Goal: Transaction & Acquisition: Purchase product/service

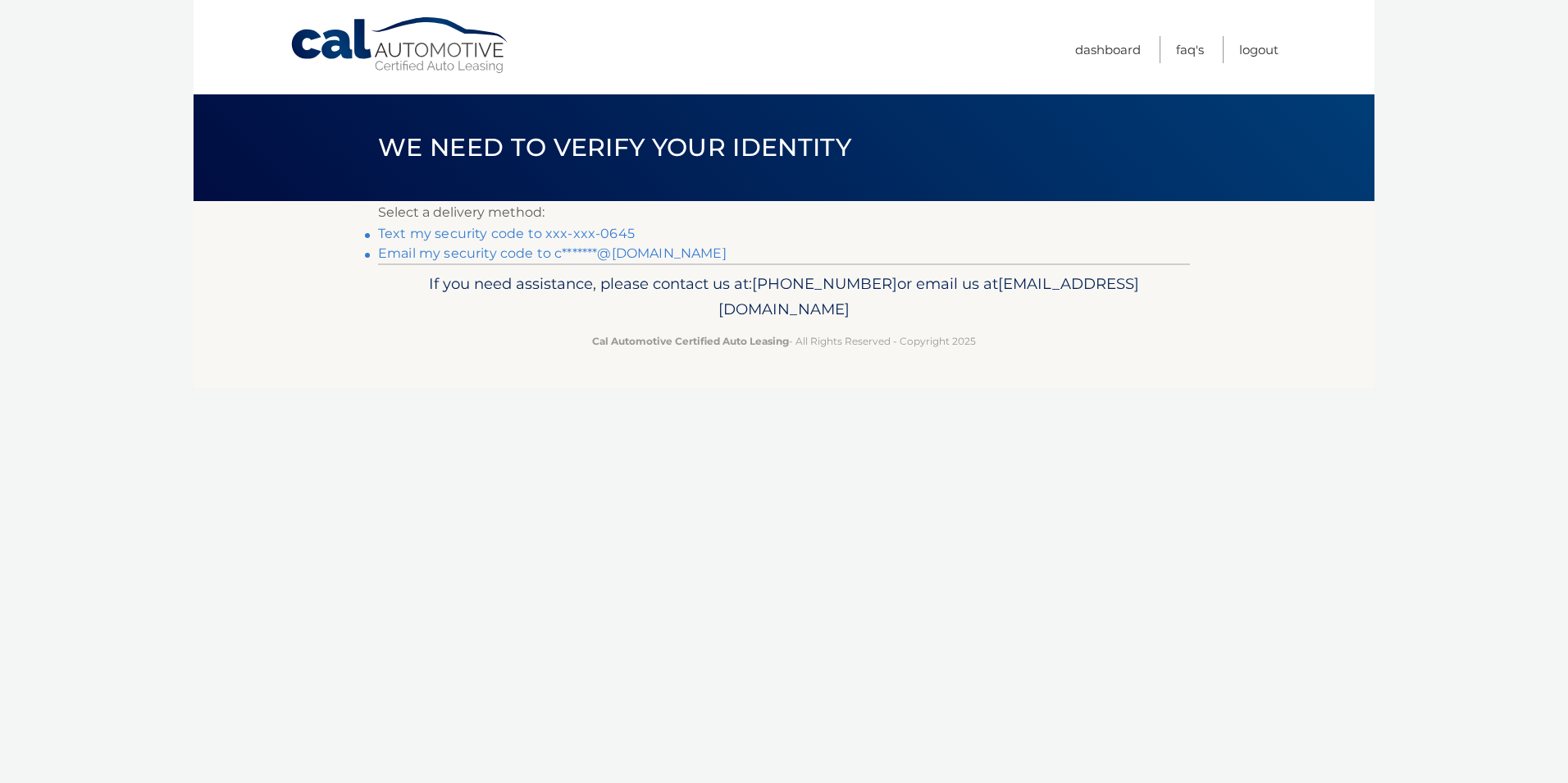
click at [500, 231] on link "Text my security code to xxx-xxx-0645" at bounding box center [506, 234] width 257 height 16
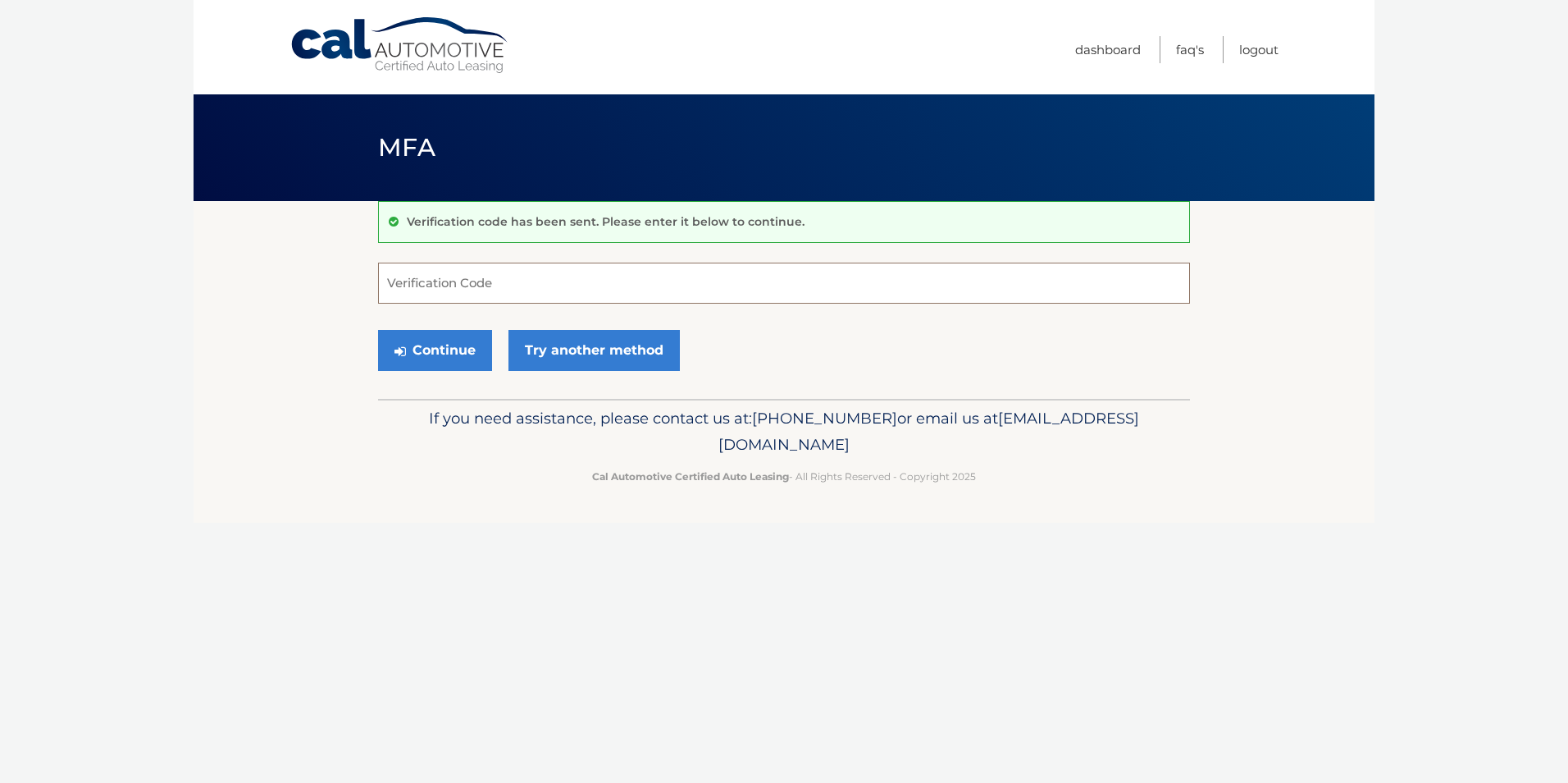
click at [506, 282] on input "Verification Code" at bounding box center [784, 283] width 812 height 41
click at [481, 287] on input "Verification Code" at bounding box center [784, 283] width 812 height 41
type input "456727"
click at [418, 344] on button "Continue" at bounding box center [435, 350] width 114 height 41
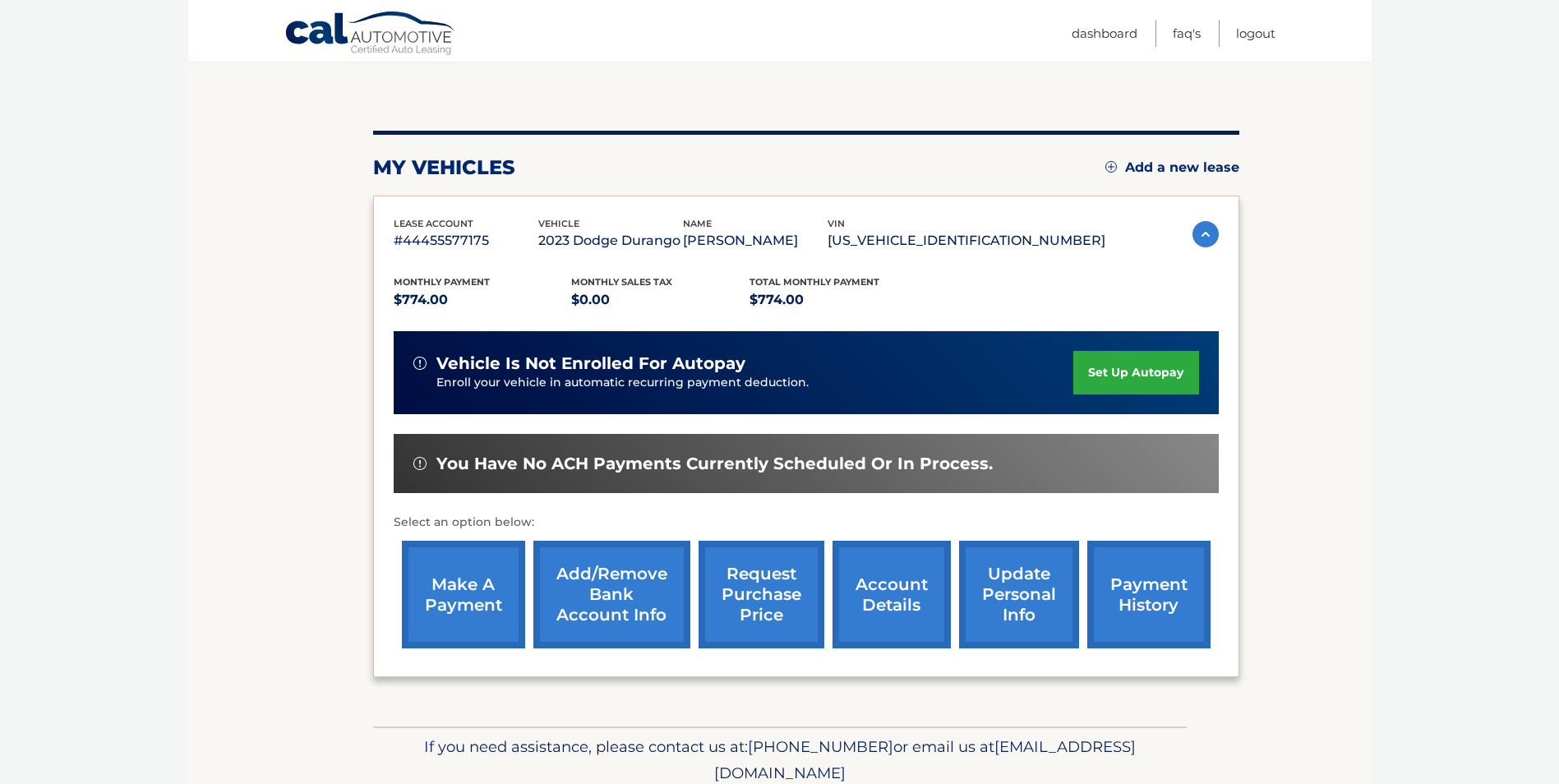
scroll to position [164, 0]
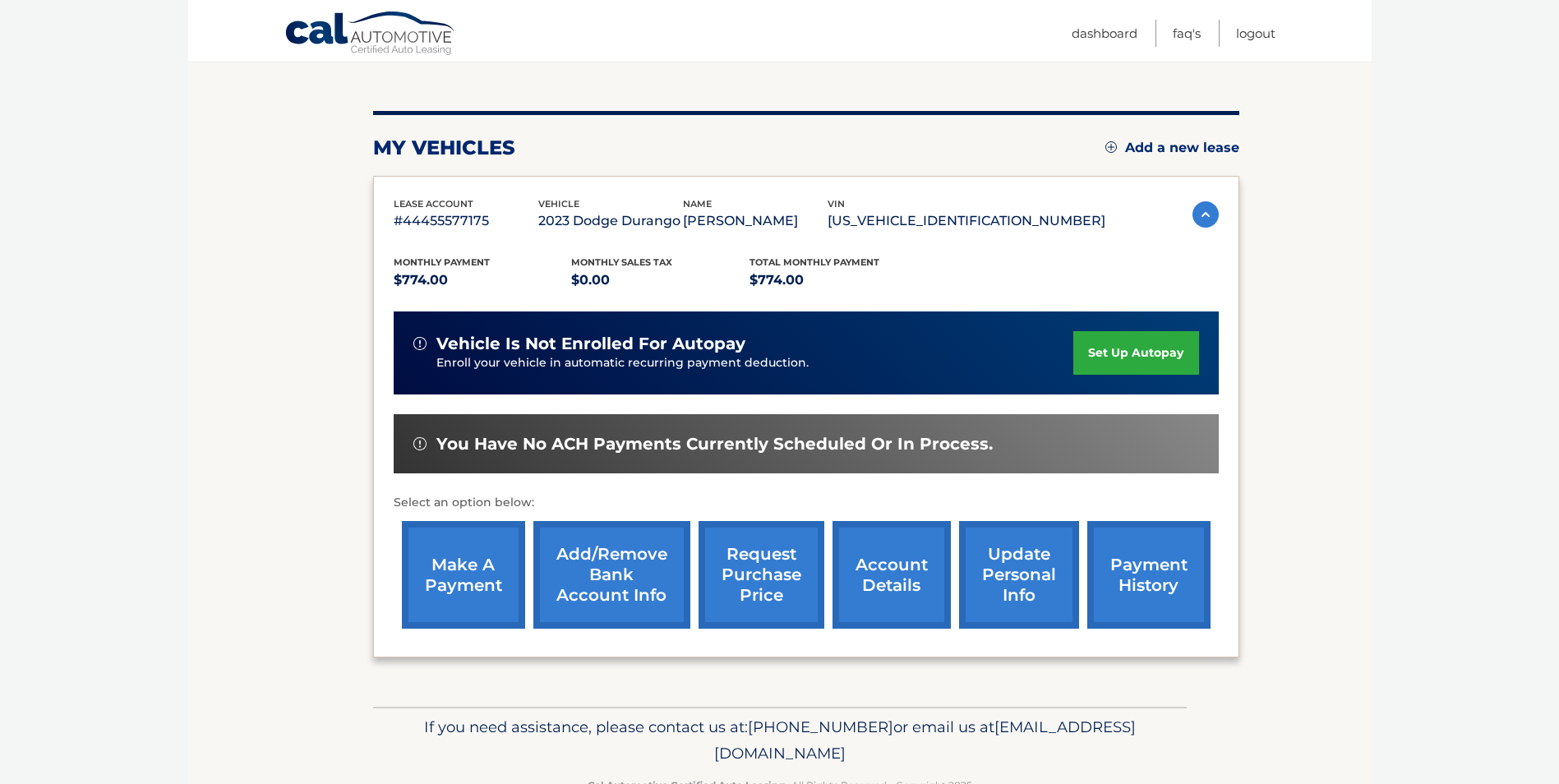
click at [425, 580] on link "make a payment" at bounding box center [464, 575] width 123 height 108
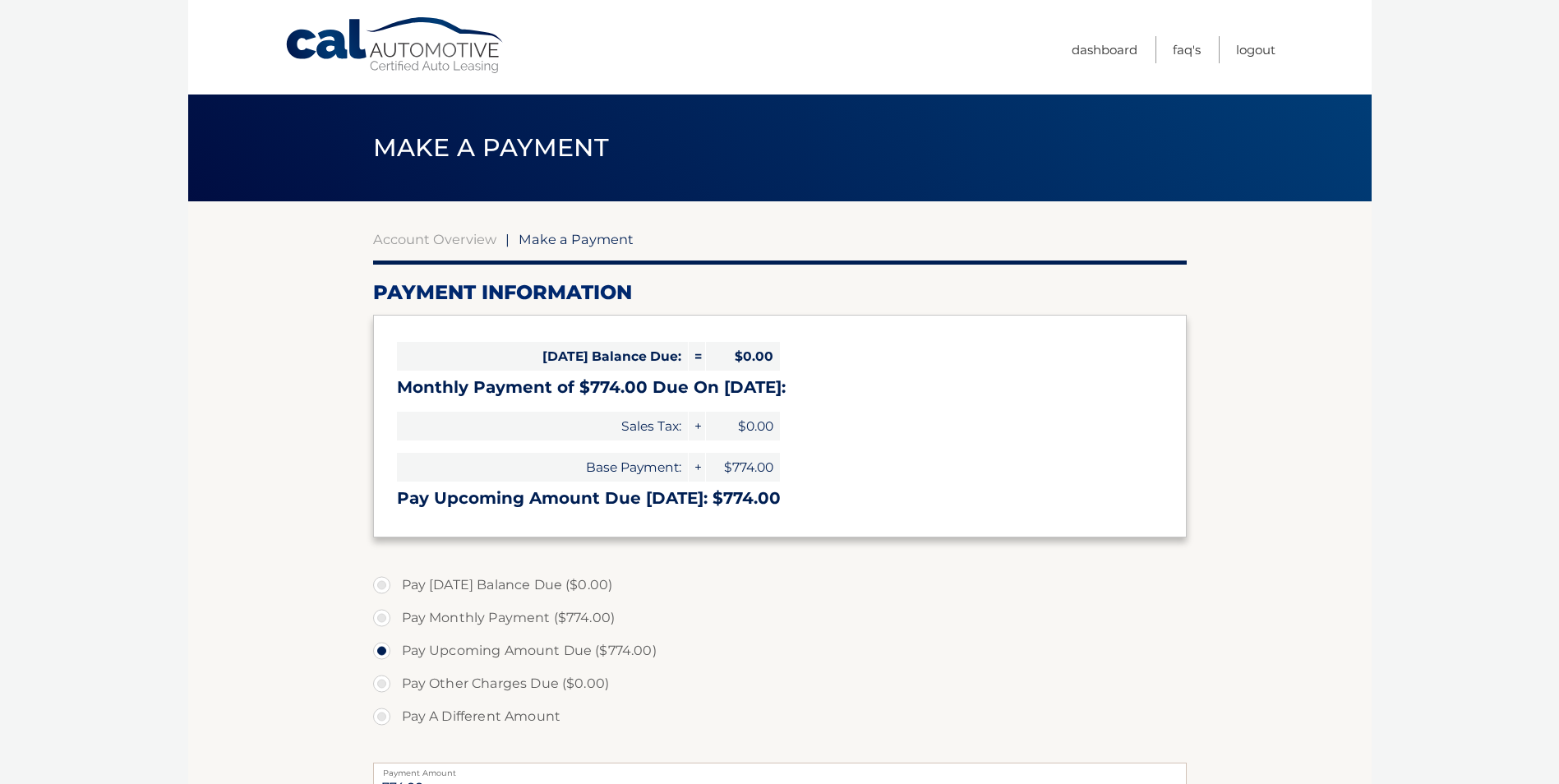
select select "MjdkMGU3NjktY2ZmMi00MTMyLTlmZjctNDU1Nzc4MGU2MzIy"
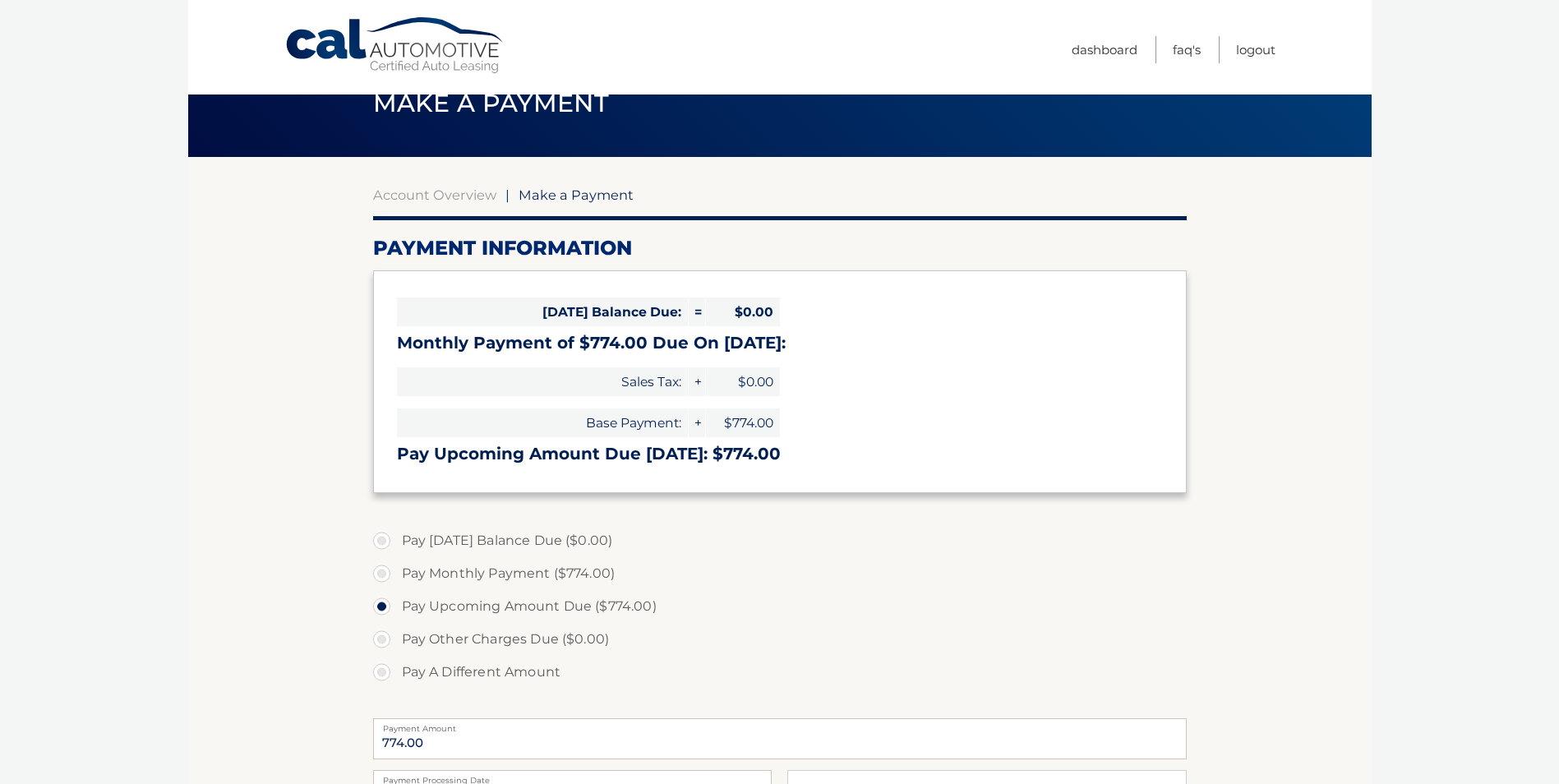
scroll to position [82, 0]
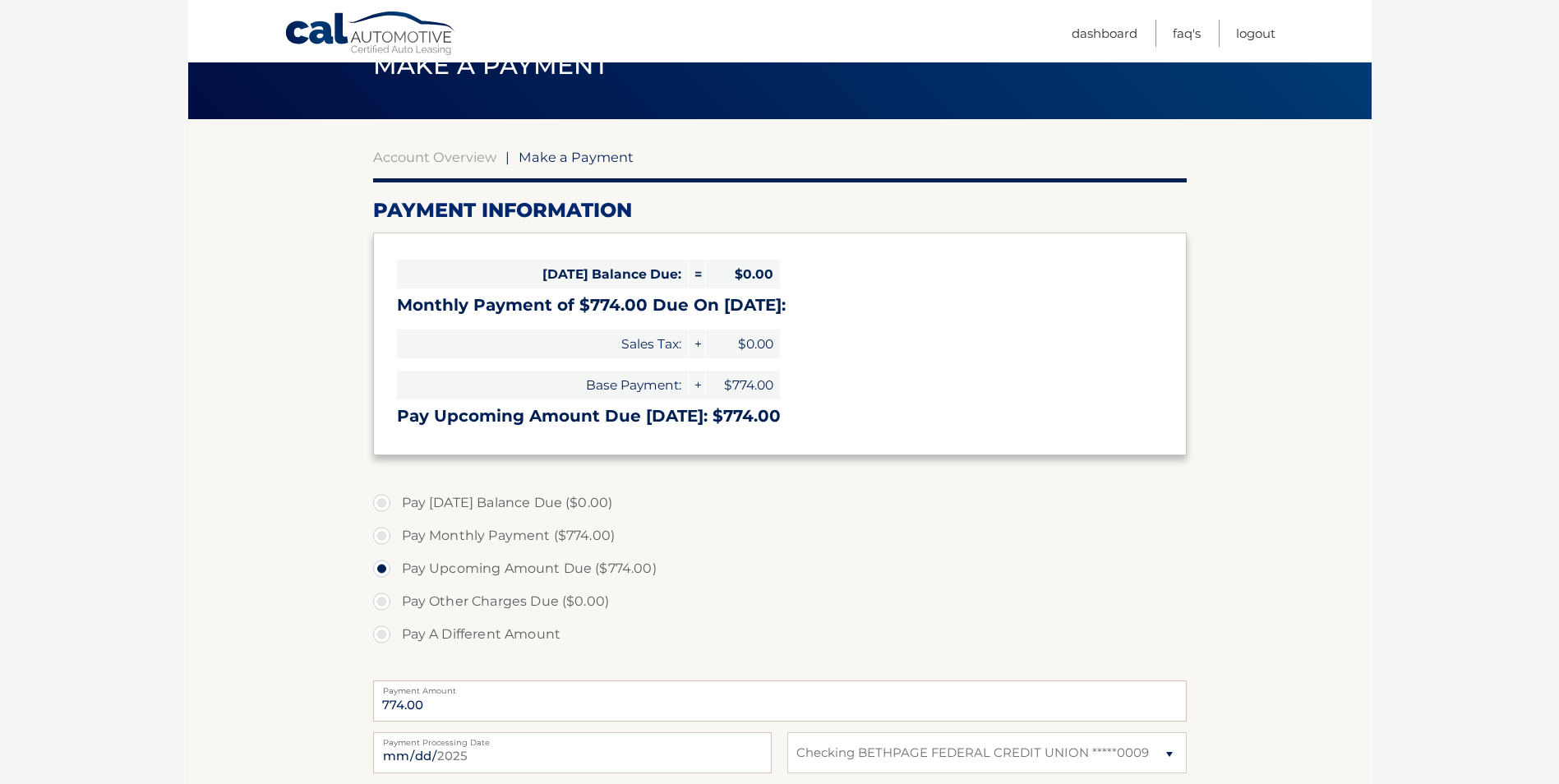
click at [385, 505] on label "Pay Today's Balance Due ($0.00)" at bounding box center [779, 502] width 814 height 33
click at [379, 501] on label "Pay Today's Balance Due ($0.00)" at bounding box center [779, 502] width 814 height 33
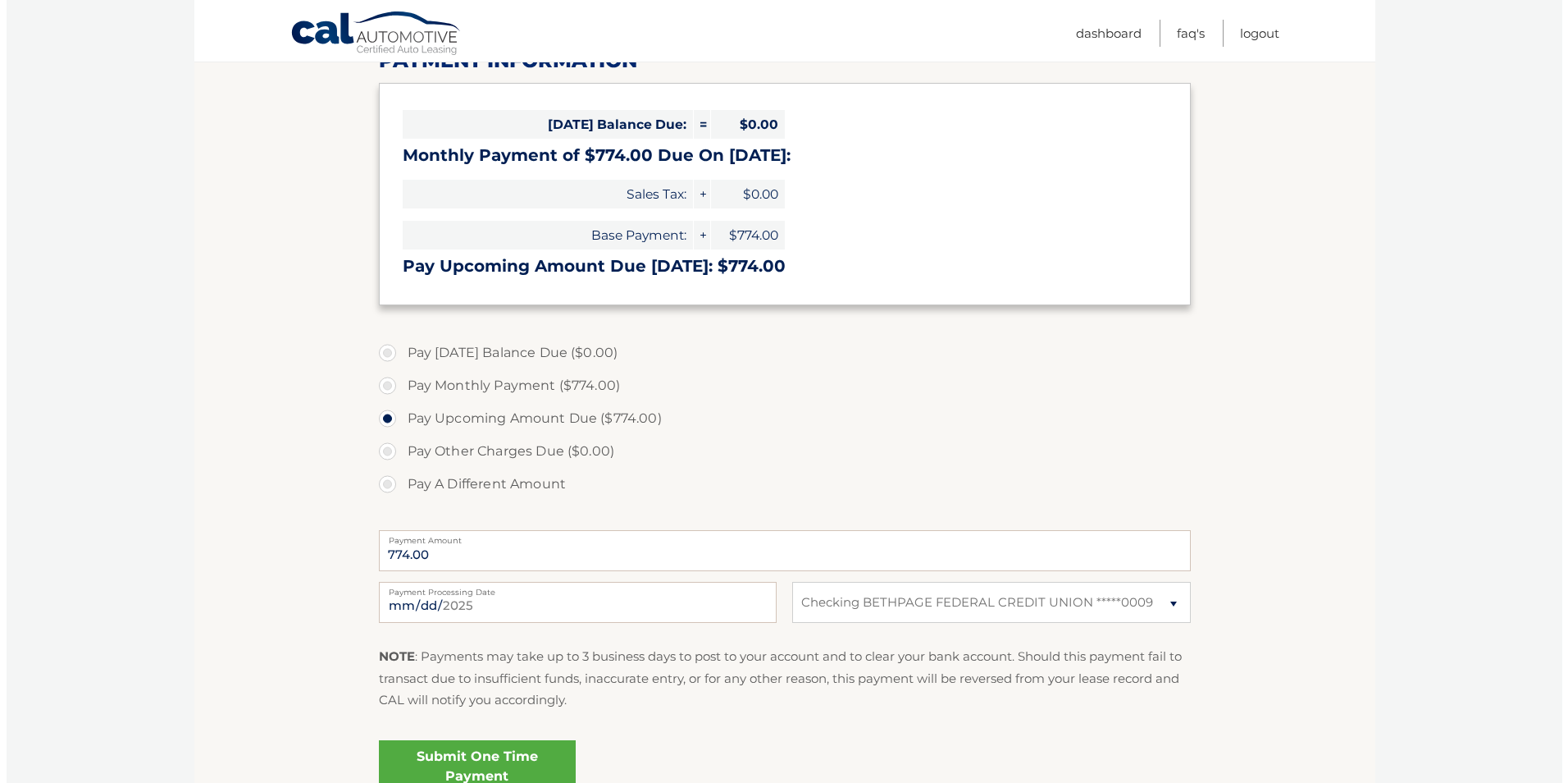
scroll to position [246, 0]
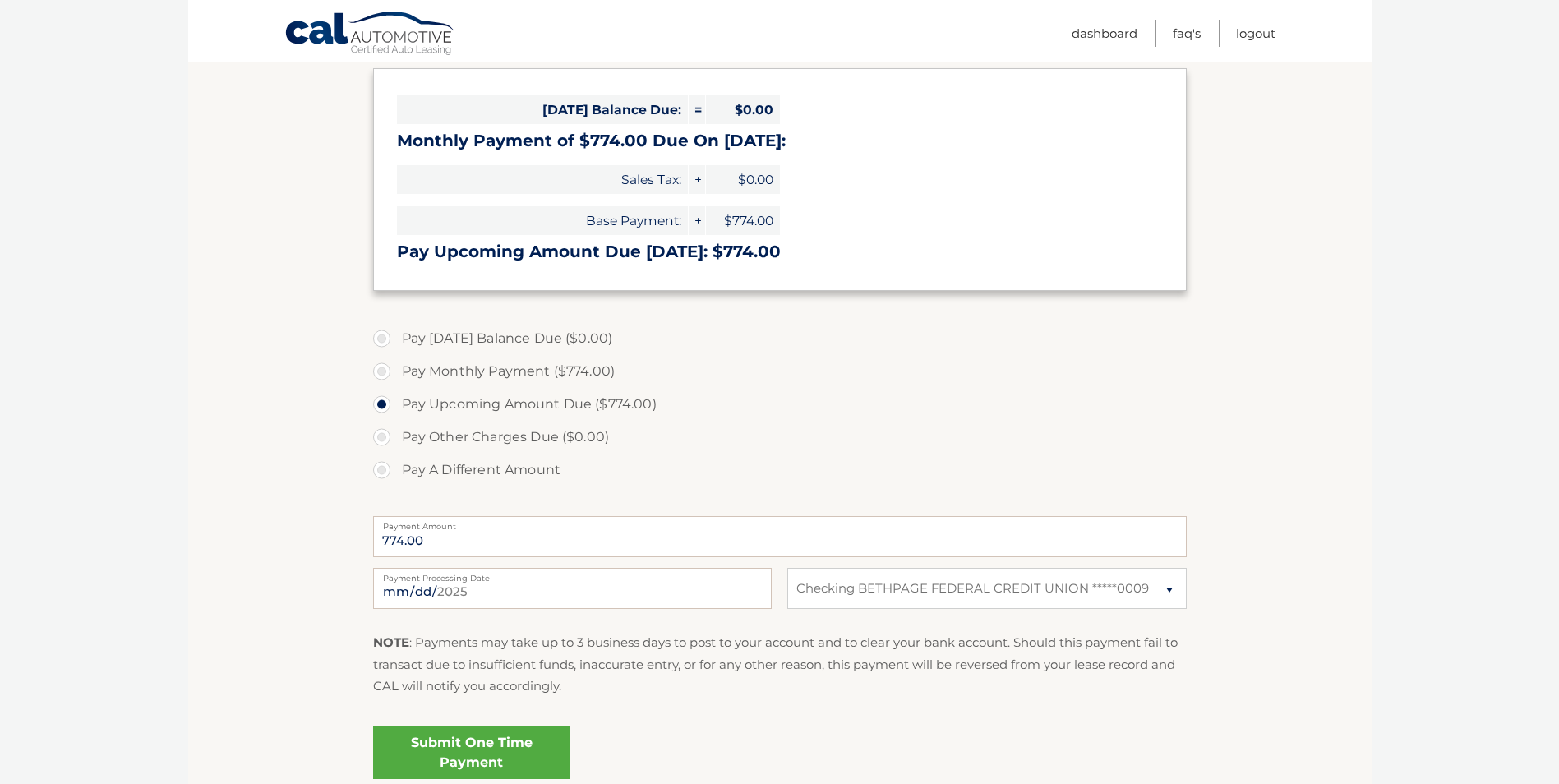
click at [477, 733] on link "Submit One Time Payment" at bounding box center [471, 752] width 197 height 53
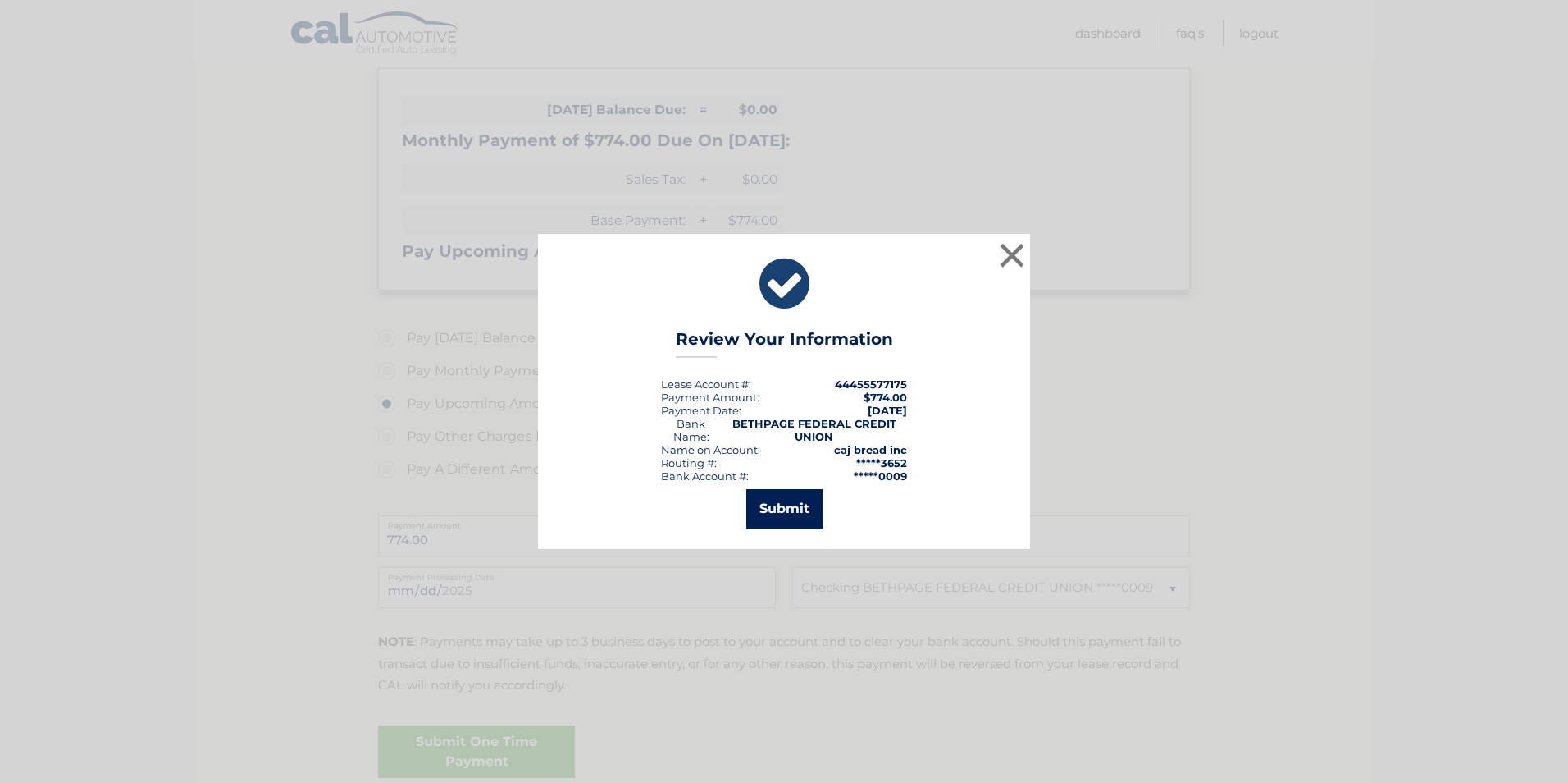
click at [768, 508] on button "Submit" at bounding box center [784, 508] width 76 height 39
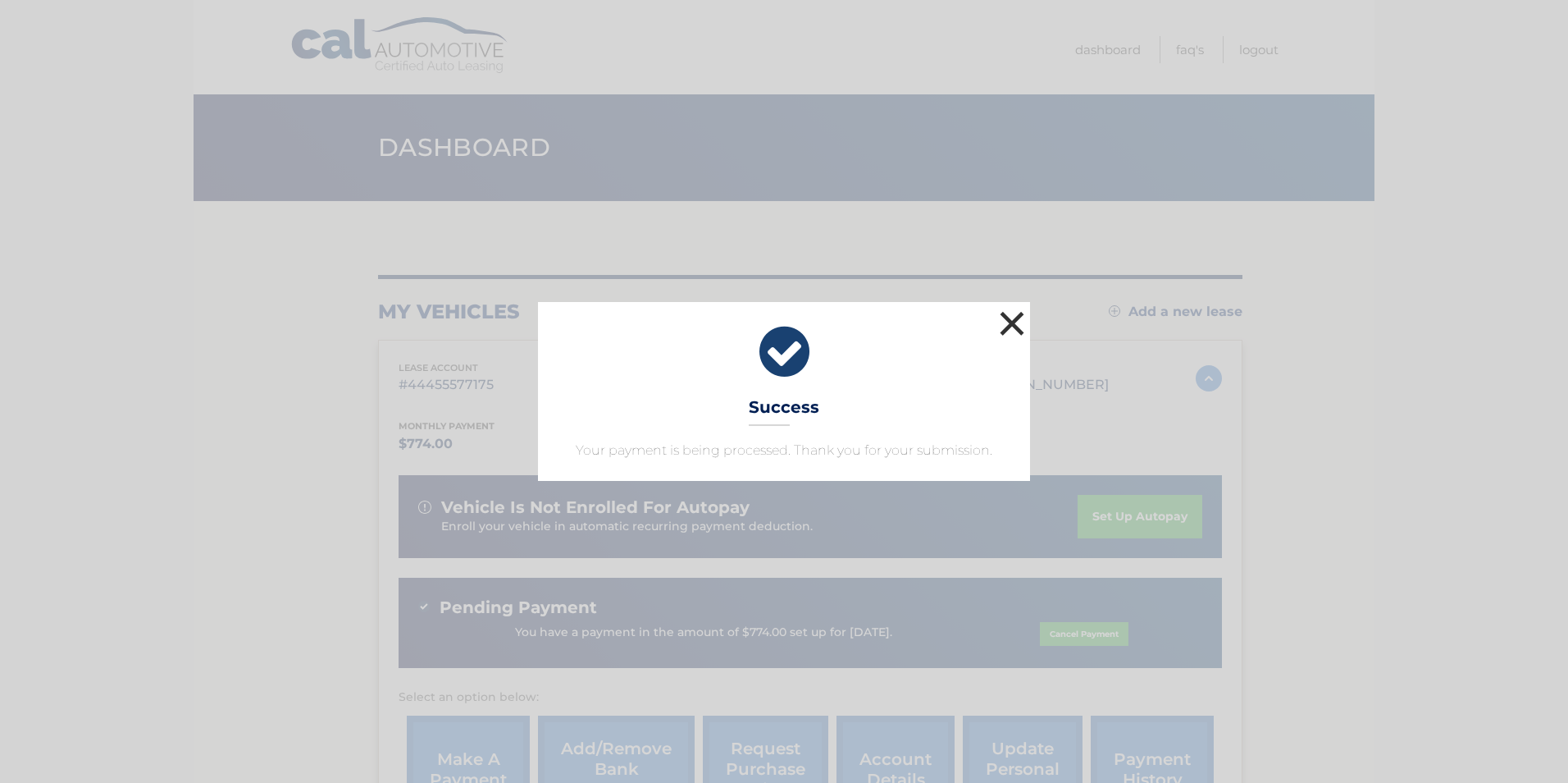
click at [1010, 318] on button "×" at bounding box center [1012, 323] width 33 height 33
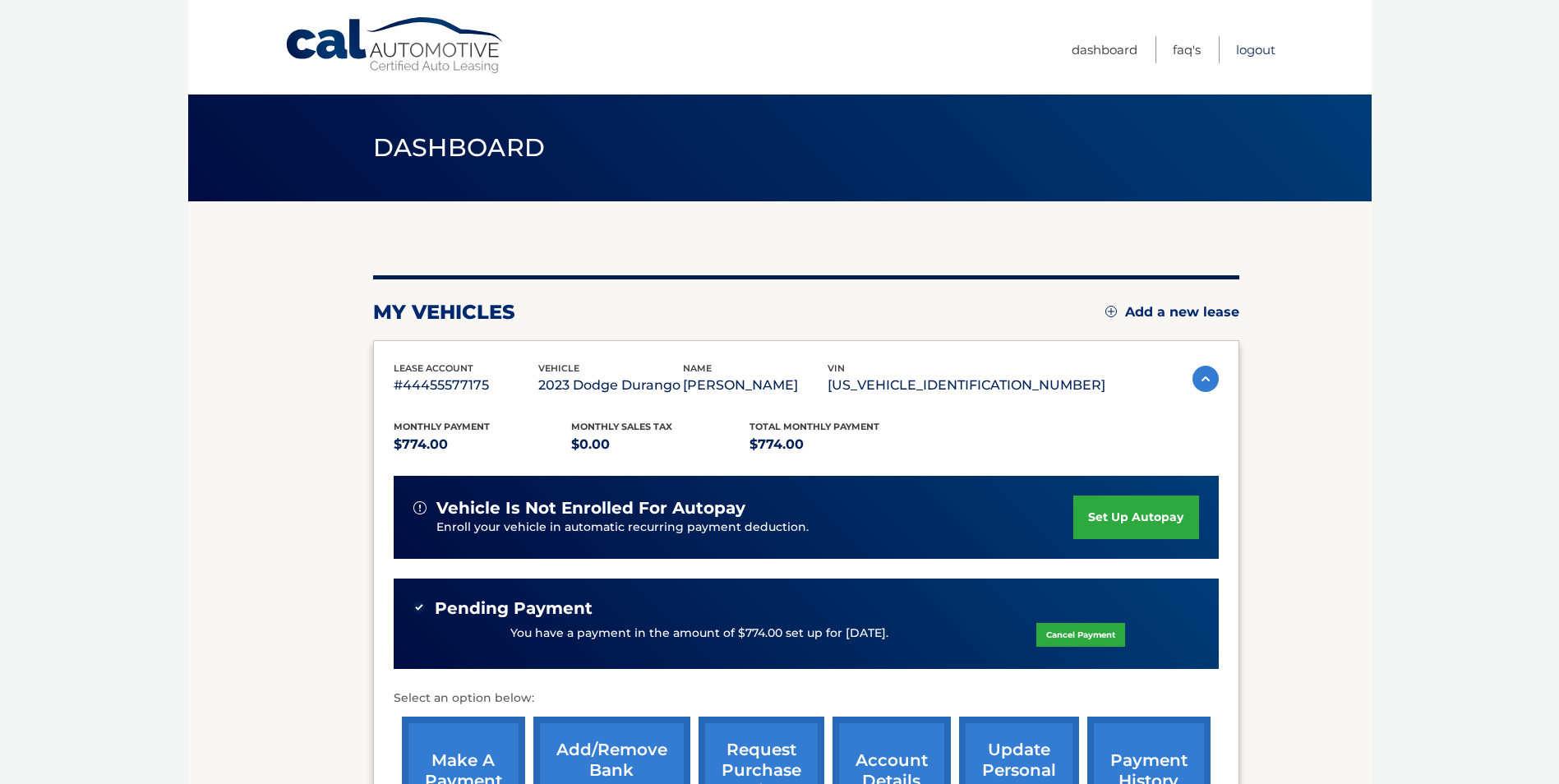
click at [1248, 48] on link "Logout" at bounding box center [1255, 50] width 40 height 27
